Goal: Task Accomplishment & Management: Manage account settings

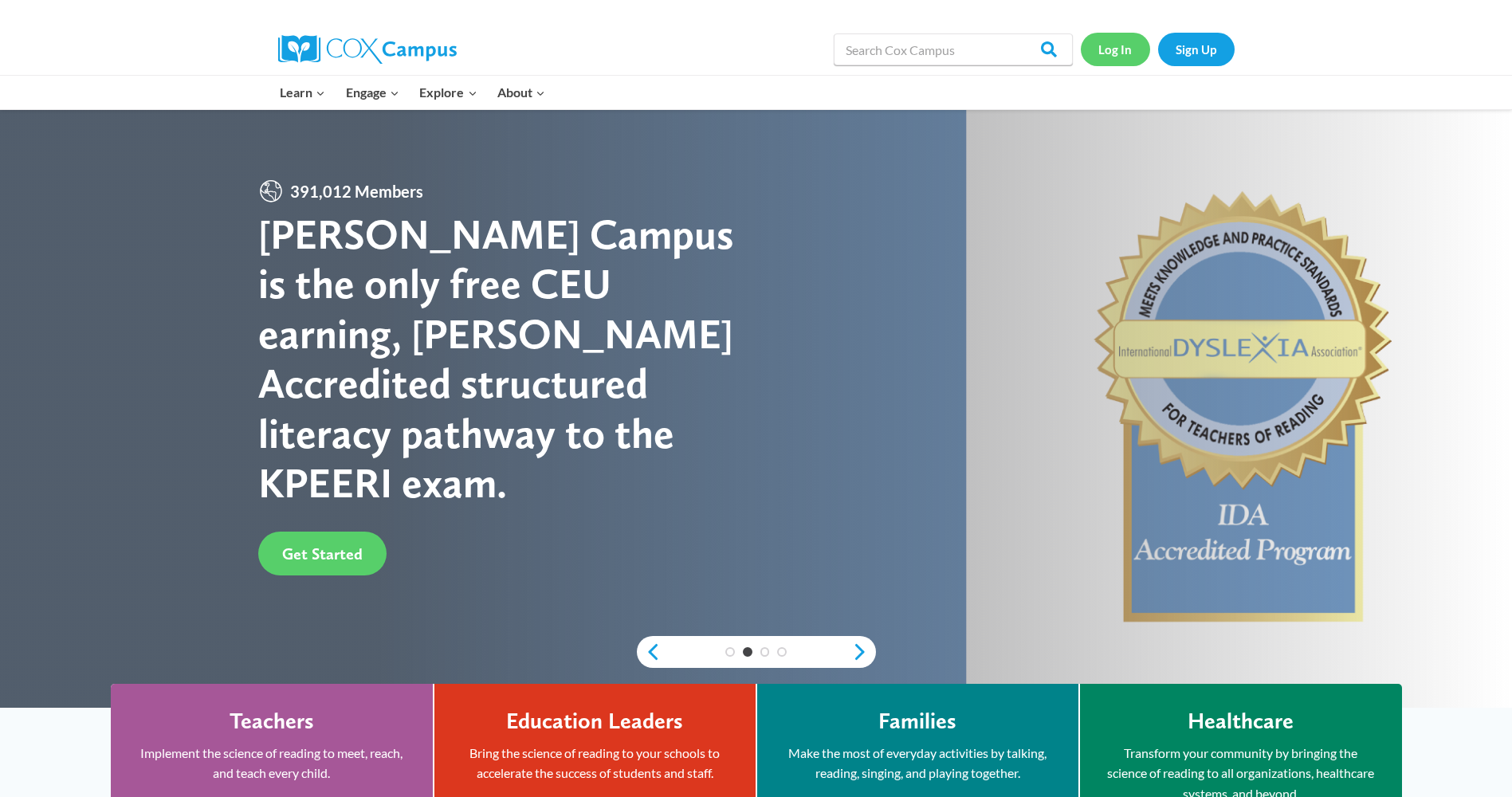
click at [1119, 47] on link "Log In" at bounding box center [1115, 49] width 70 height 33
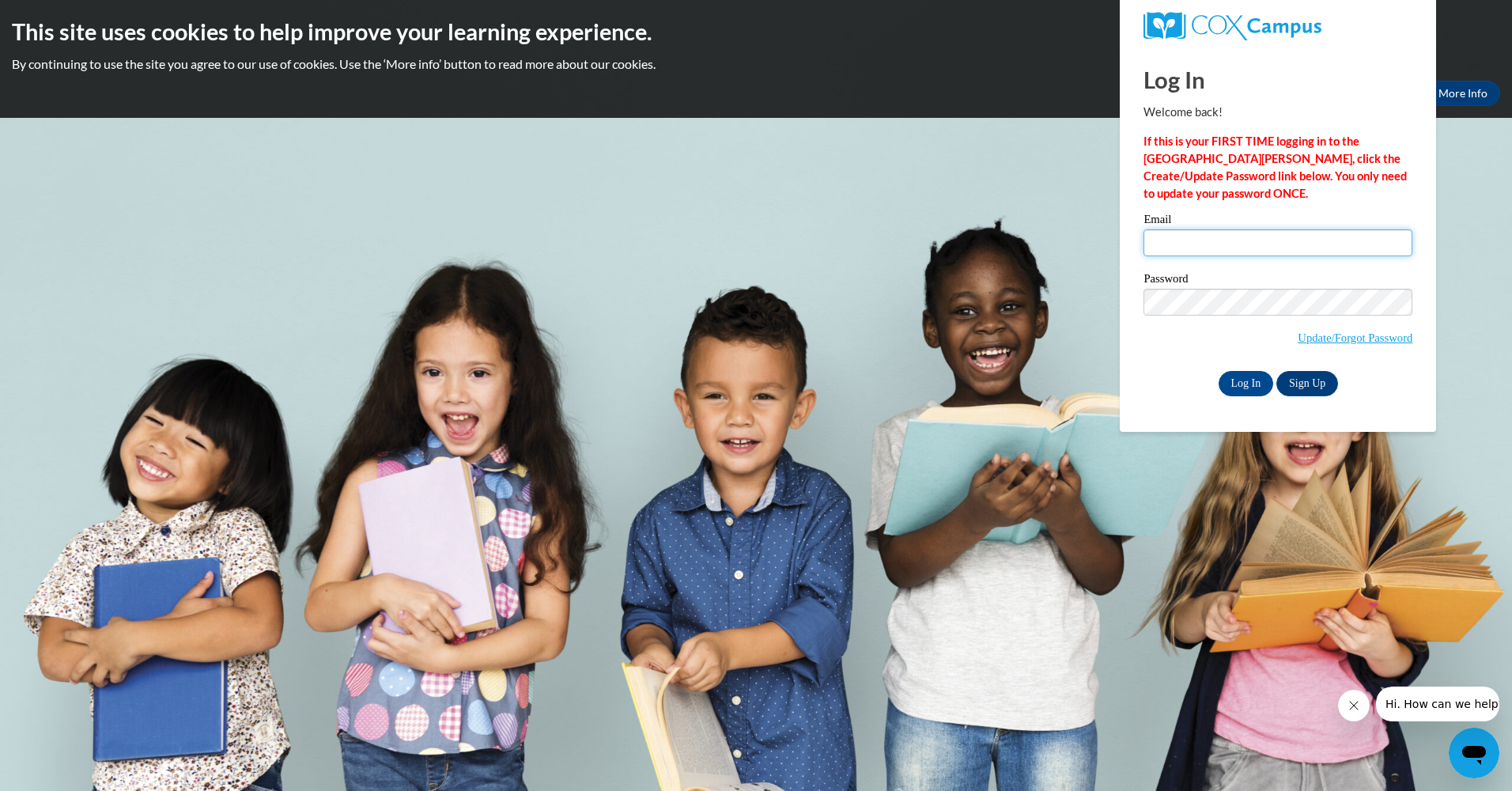
type input "[EMAIL_ADDRESS][DOMAIN_NAME]"
click at [1316, 241] on input "[EMAIL_ADDRESS][DOMAIN_NAME]" at bounding box center [1278, 243] width 269 height 27
